Goal: Answer question/provide support: Share knowledge or assist other users

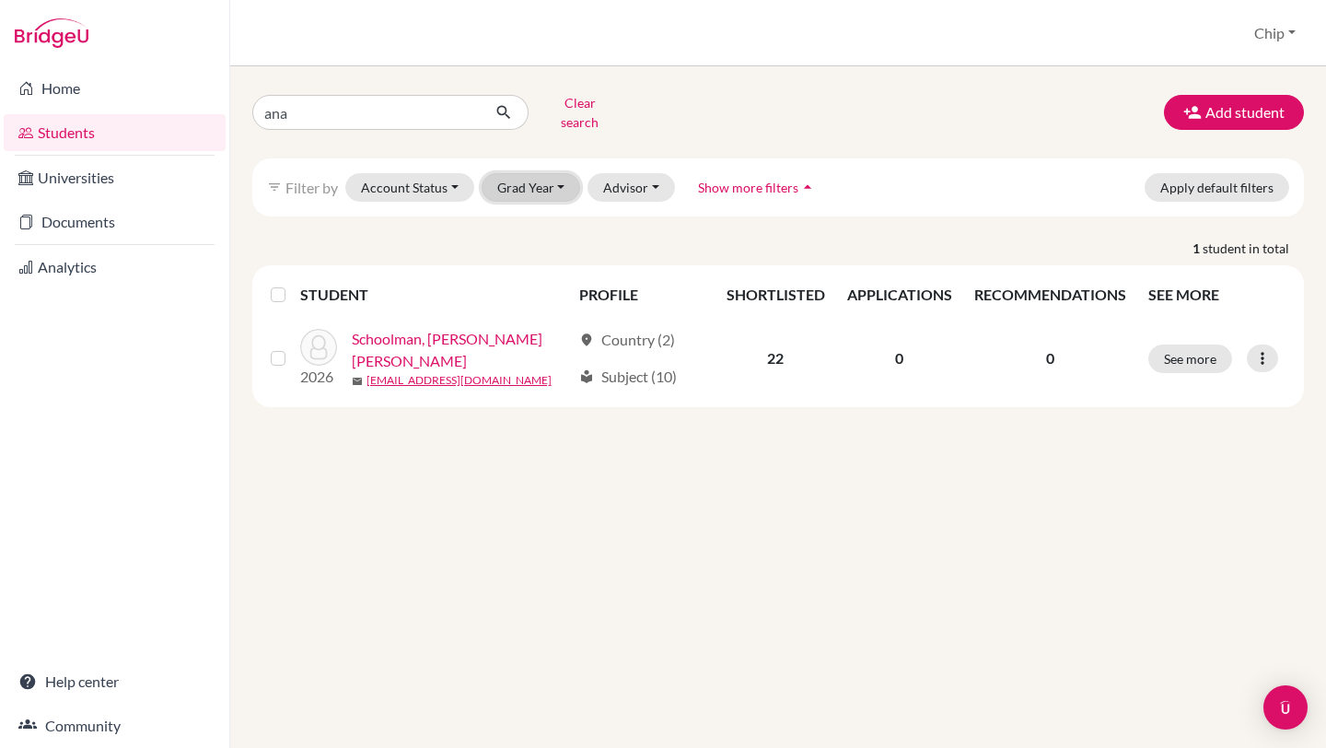
click at [563, 176] on button "Grad Year" at bounding box center [531, 187] width 99 height 29
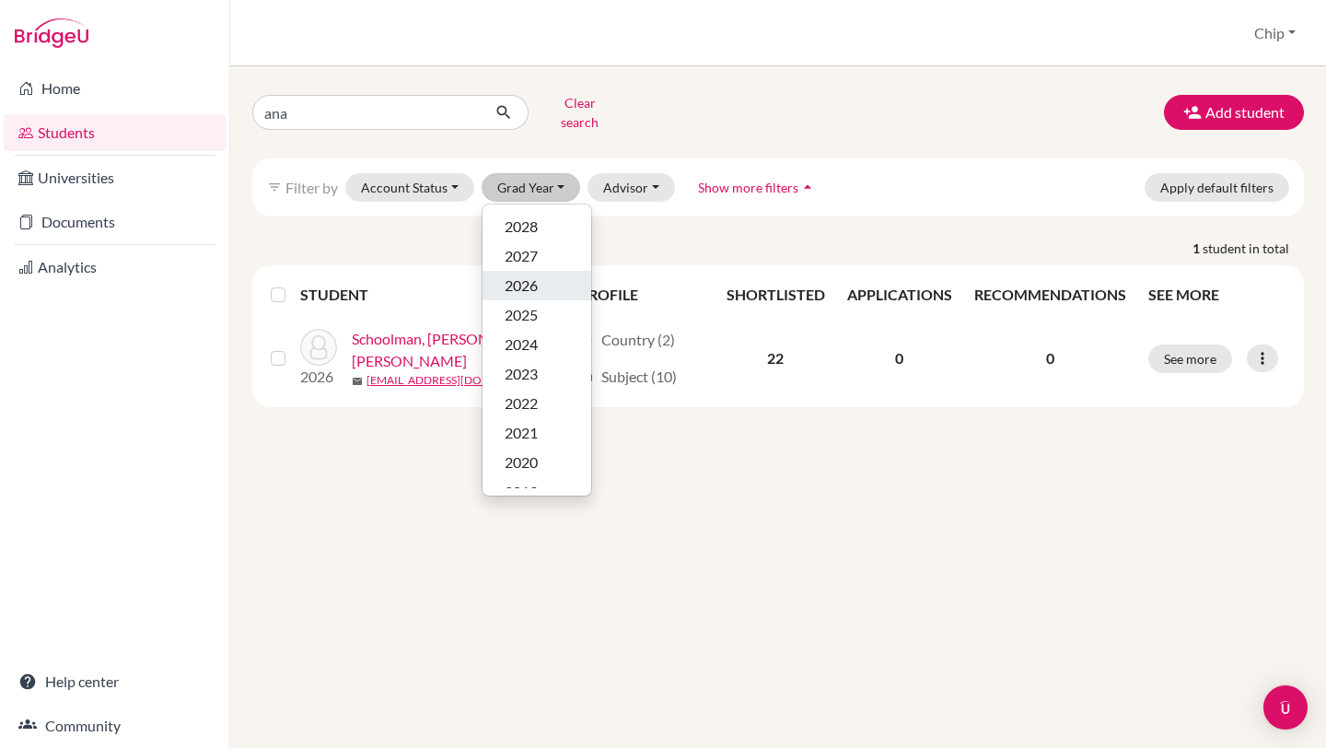
click at [512, 274] on span "2026" at bounding box center [521, 285] width 33 height 22
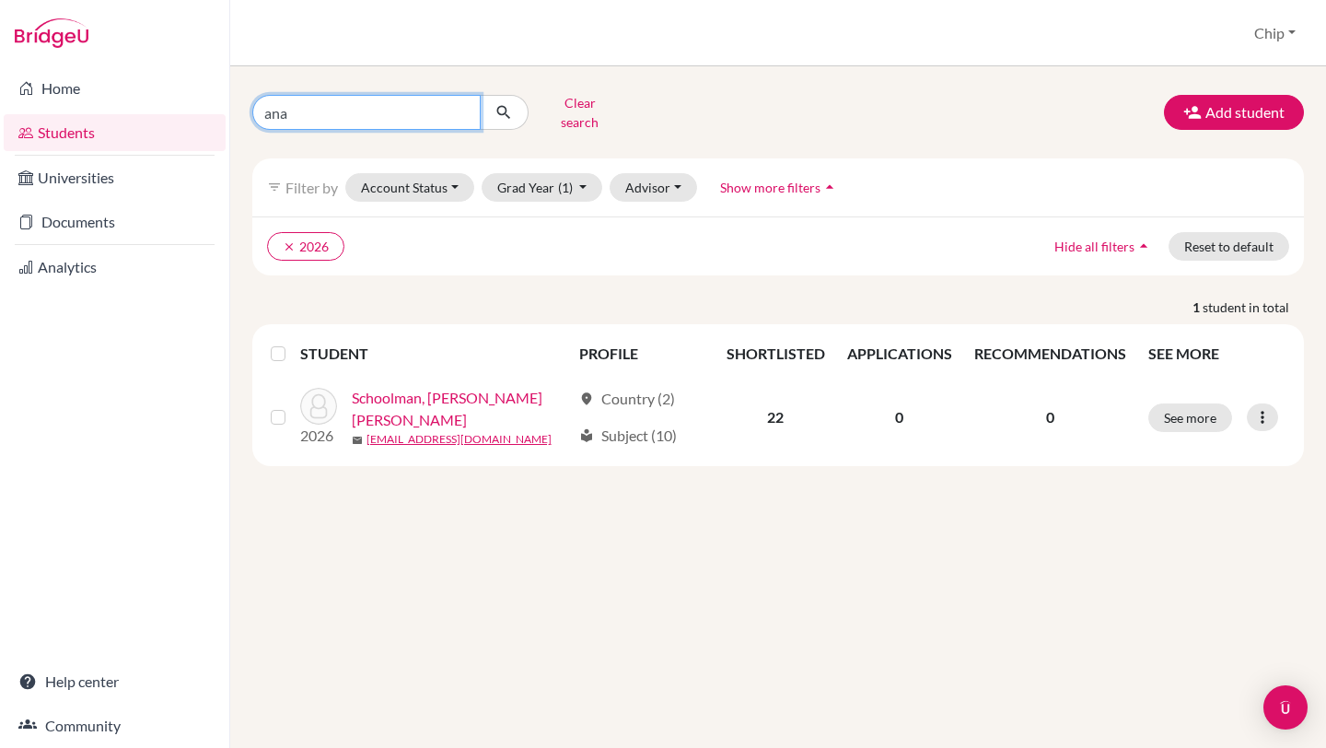
click at [340, 116] on input "ana" at bounding box center [366, 112] width 228 height 35
type input "a"
type input "phone"
click button "submit" at bounding box center [504, 112] width 49 height 35
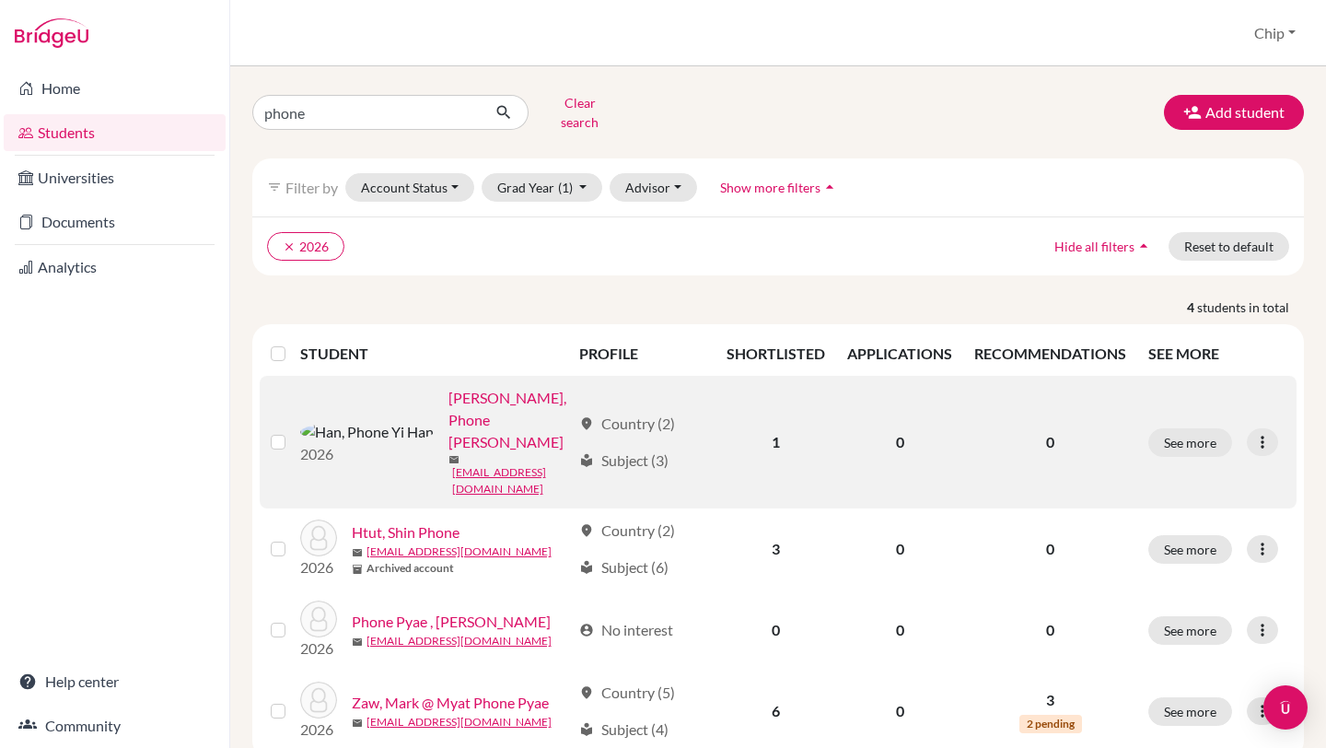
click at [448, 402] on link "[PERSON_NAME], Phone [PERSON_NAME]" at bounding box center [509, 420] width 123 height 66
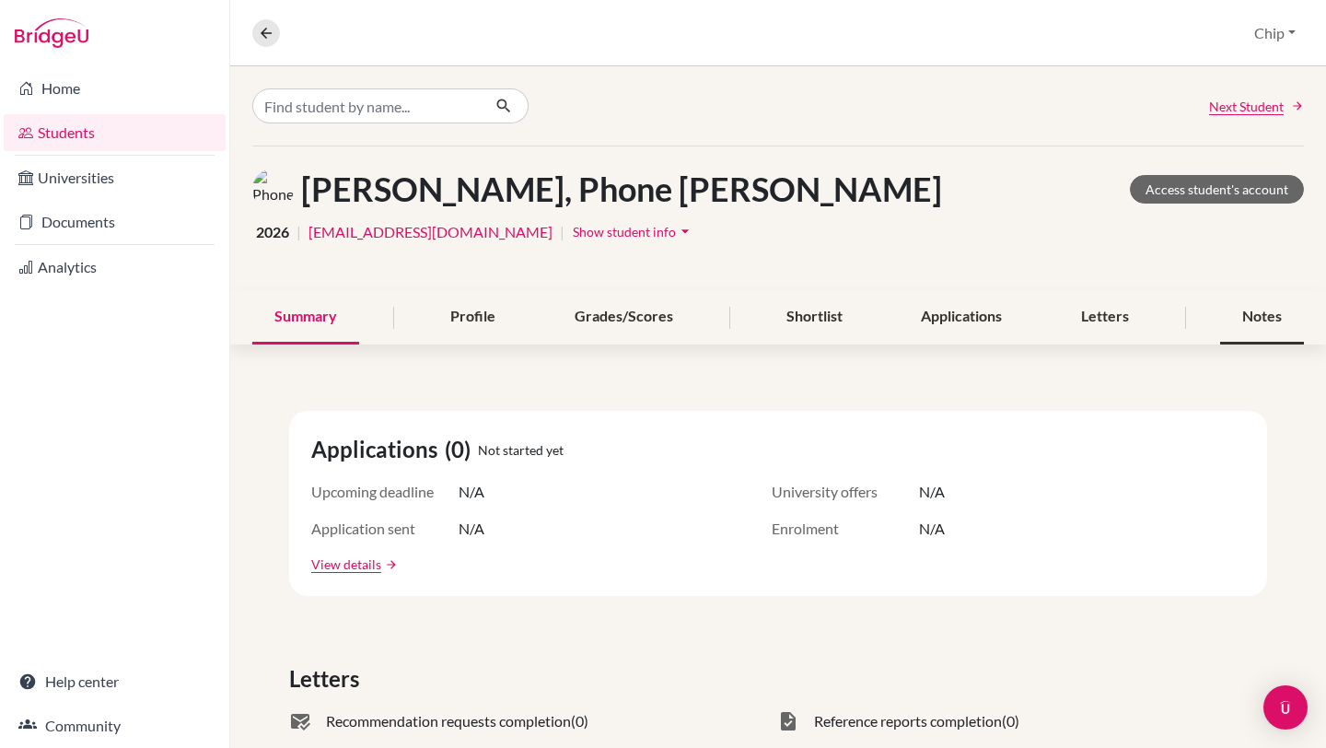
click at [1259, 309] on div "Notes" at bounding box center [1262, 317] width 84 height 54
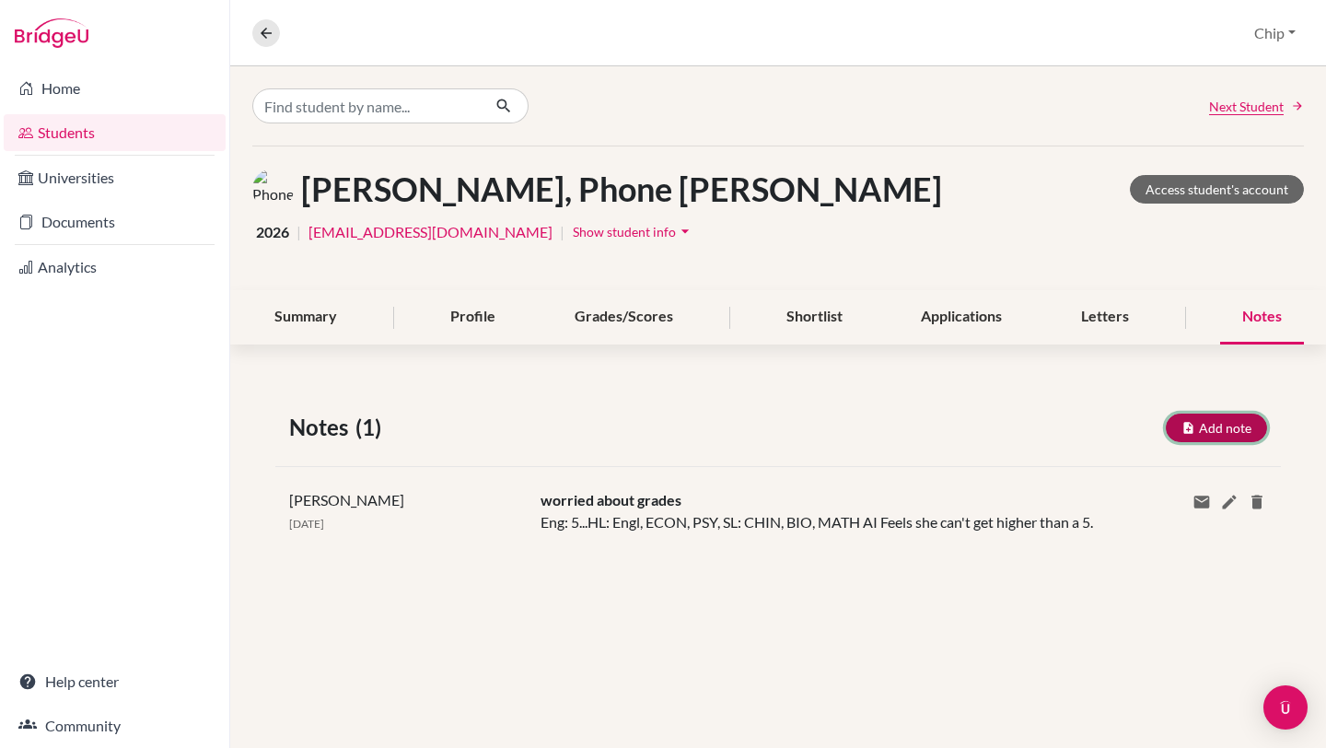
click at [1205, 431] on button "Add note" at bounding box center [1216, 427] width 101 height 29
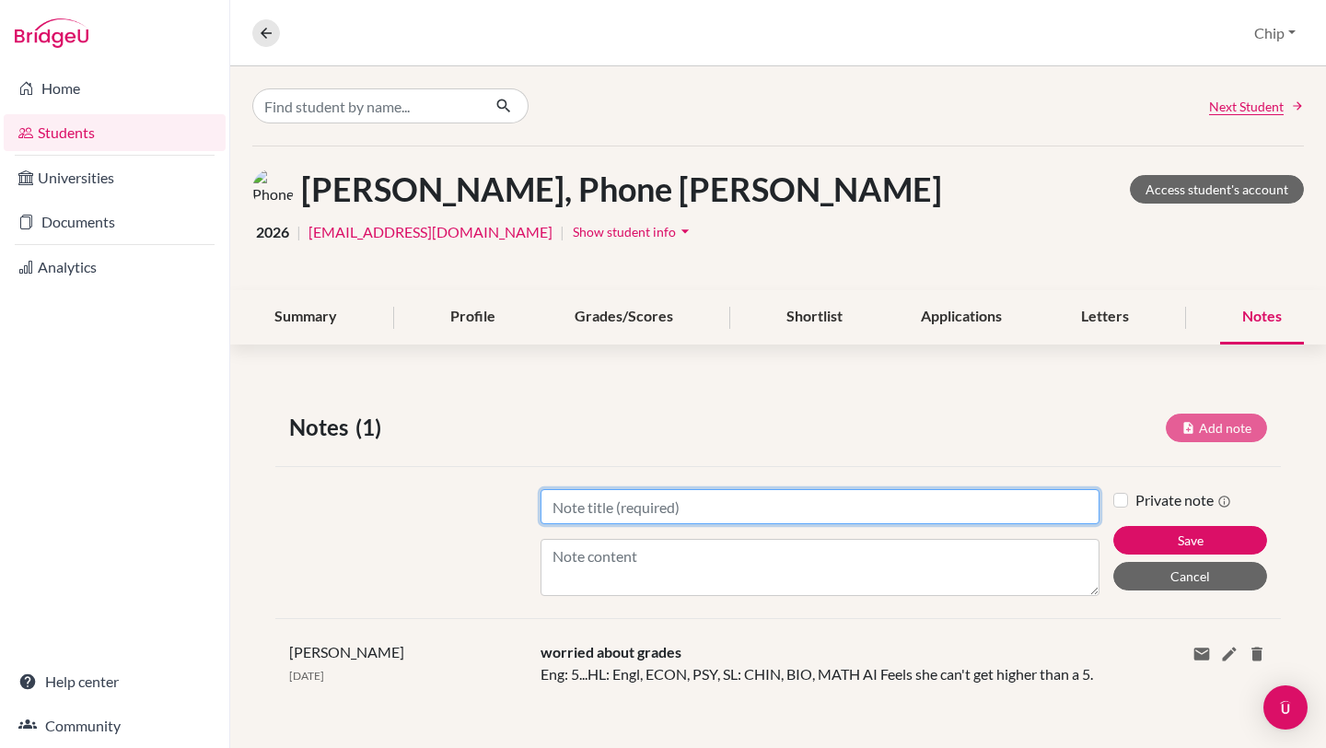
click at [582, 512] on input "Title" at bounding box center [820, 506] width 559 height 35
type input "[DATE]"
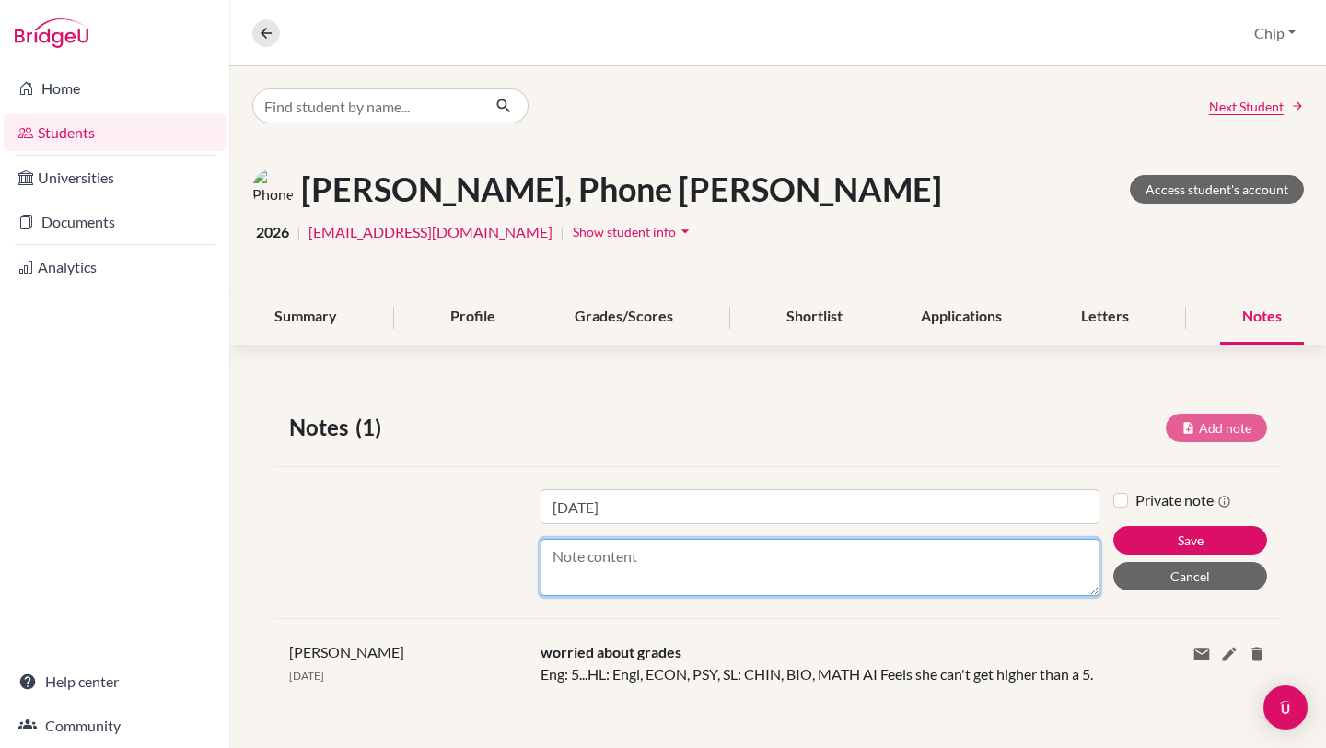
click at [618, 564] on textarea "Content" at bounding box center [820, 567] width 559 height 57
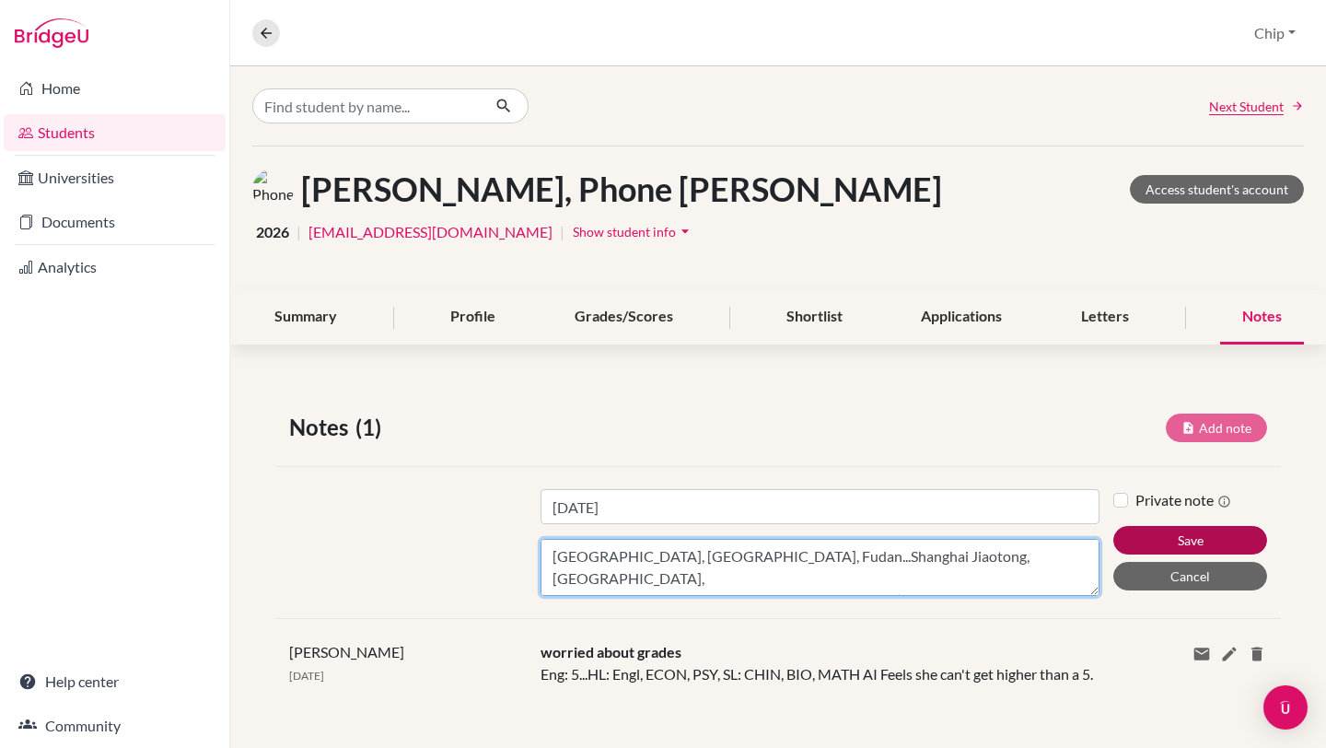
type textarea "[GEOGRAPHIC_DATA], [GEOGRAPHIC_DATA], Fudan...Shanghai Jiaotong, [GEOGRAPHIC_DA…"
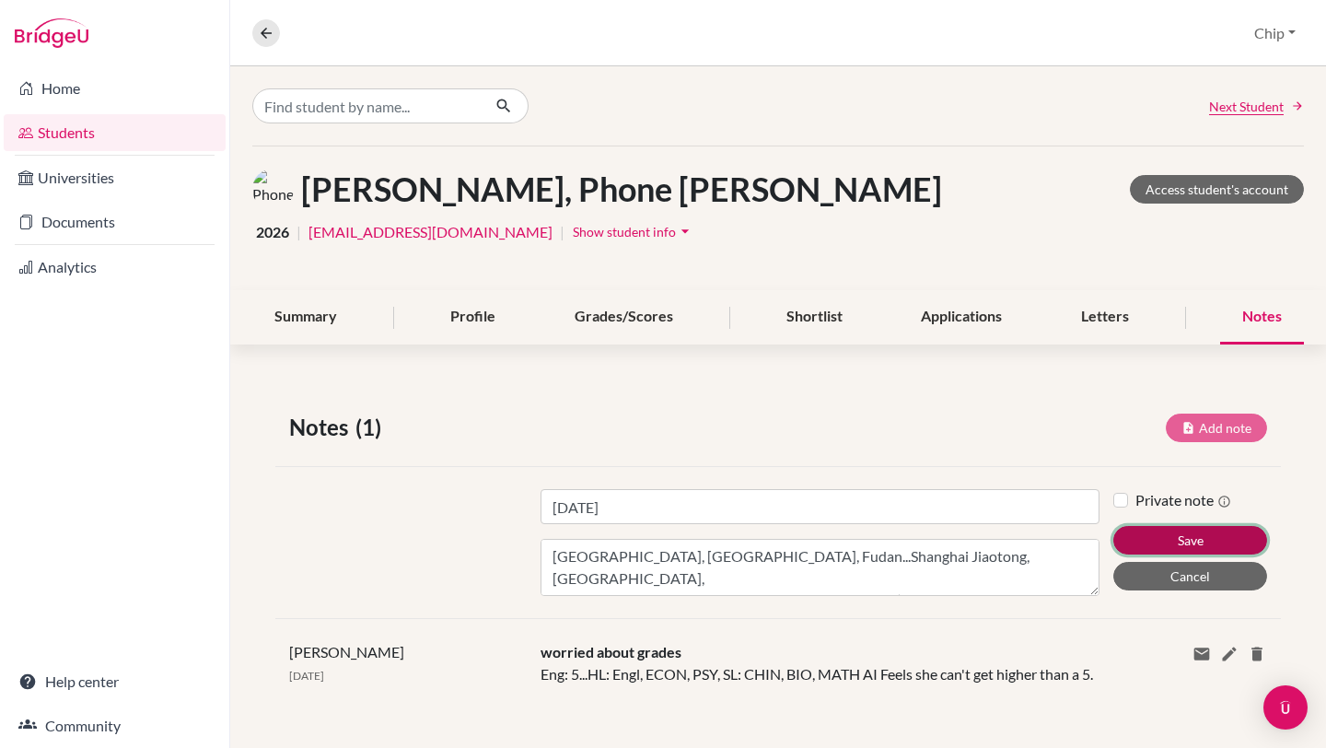
click at [1198, 544] on button "Save" at bounding box center [1190, 540] width 154 height 29
